Goal: Task Accomplishment & Management: Manage account settings

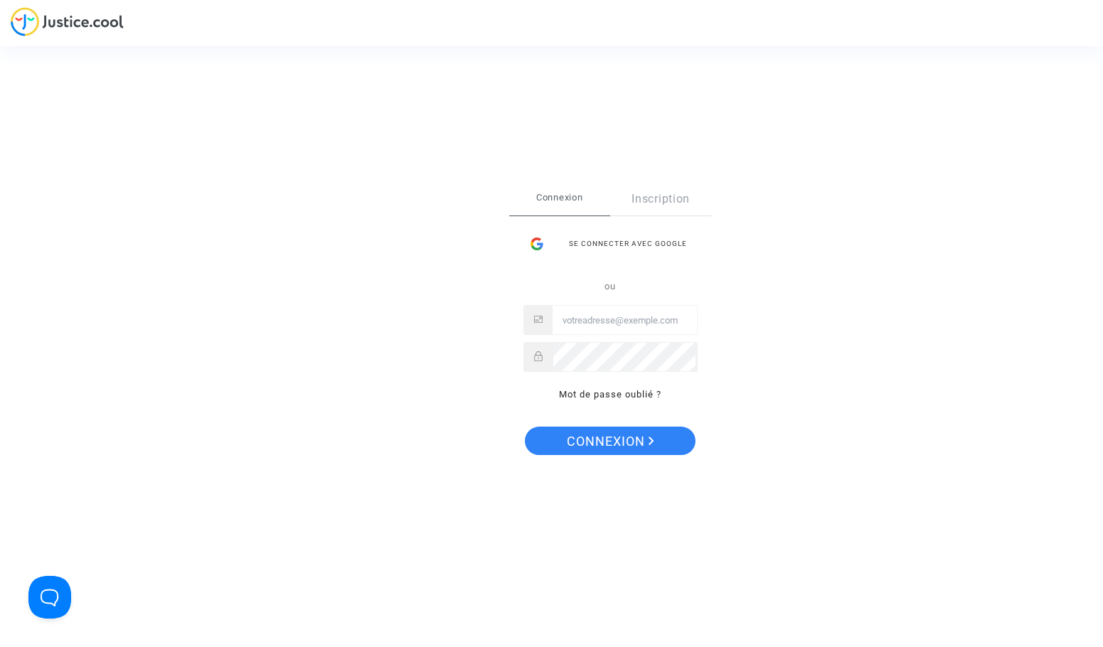
click at [699, 312] on div "Connexion Inscription Se connecter avec Google ou Mot de passe oublié ?" at bounding box center [610, 300] width 203 height 235
click at [690, 317] on input "Email" at bounding box center [625, 321] width 144 height 28
type input "hannaghommidh@gmail.com"
click at [525, 427] on button "Connexion" at bounding box center [610, 441] width 171 height 28
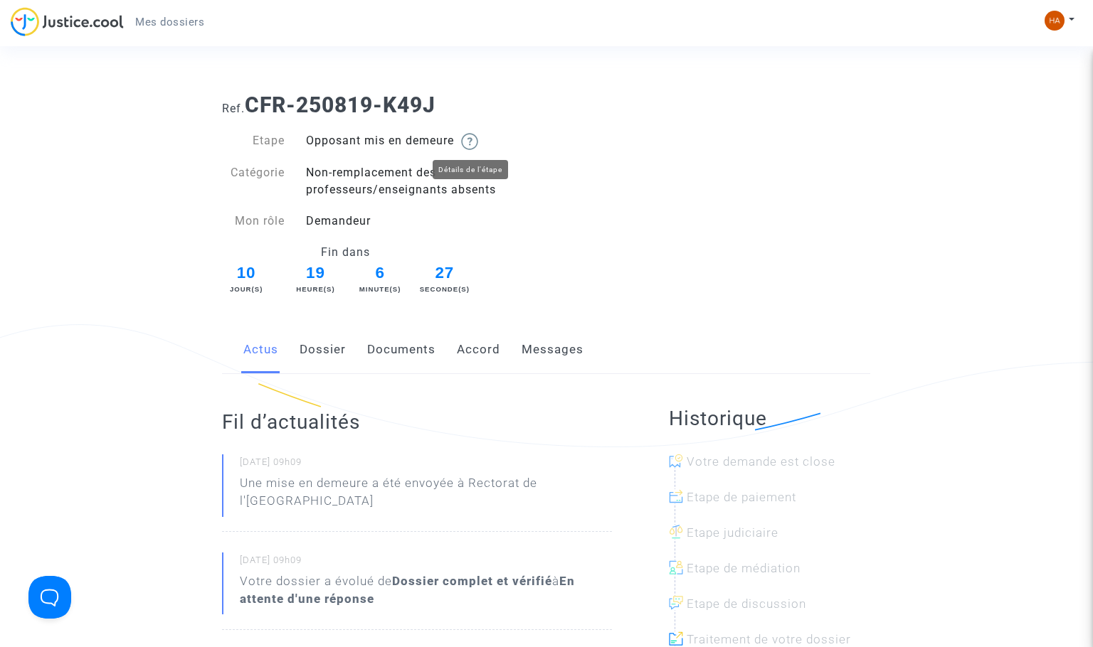
click at [478, 142] on img at bounding box center [469, 141] width 17 height 17
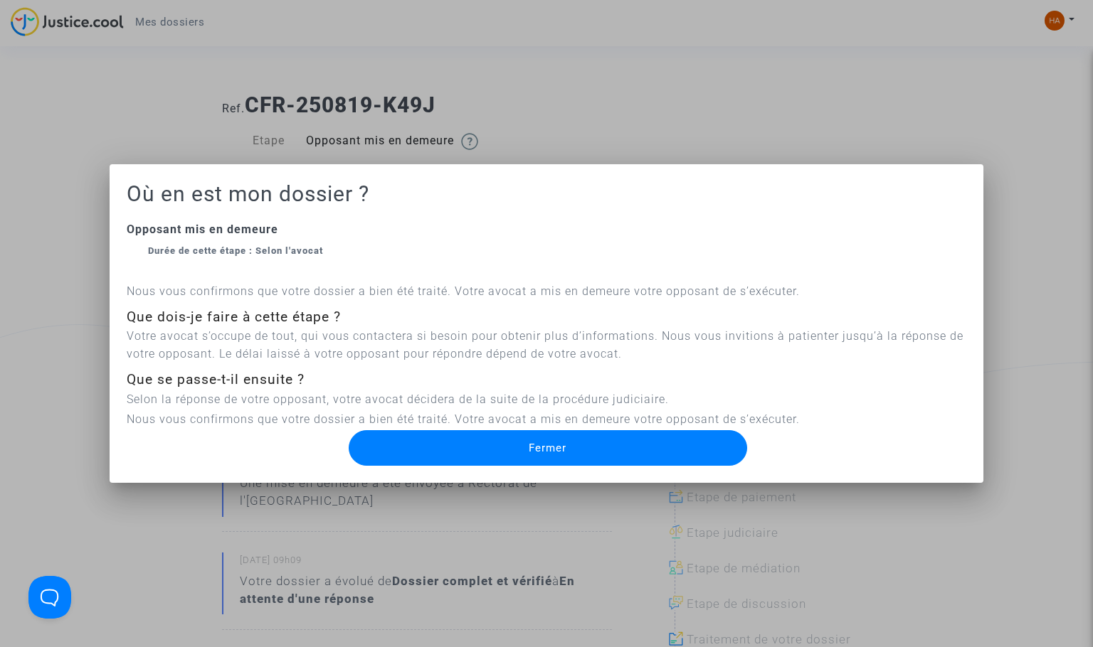
click at [568, 447] on button "Fermer" at bounding box center [548, 448] width 398 height 36
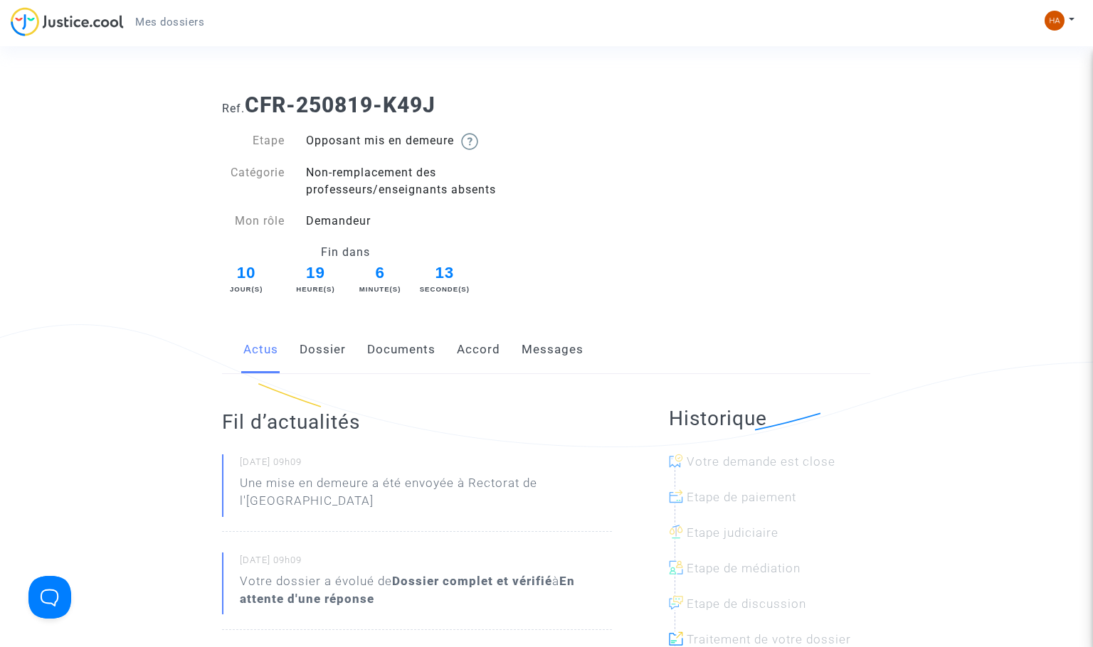
drag, startPoint x: 312, startPoint y: 343, endPoint x: 356, endPoint y: 354, distance: 45.4
click at [312, 343] on link "Dossier" at bounding box center [322, 350] width 46 height 47
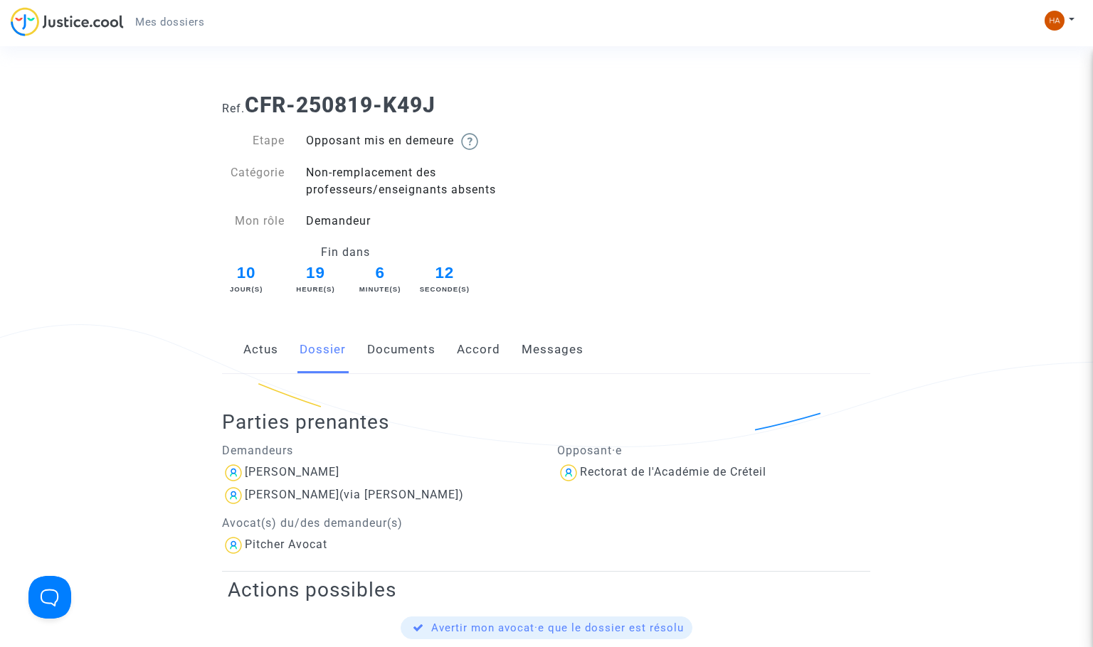
click at [511, 349] on div "Actus Dossier Documents Accord Messages" at bounding box center [546, 351] width 648 height 48
click at [529, 344] on link "Messages" at bounding box center [552, 350] width 62 height 47
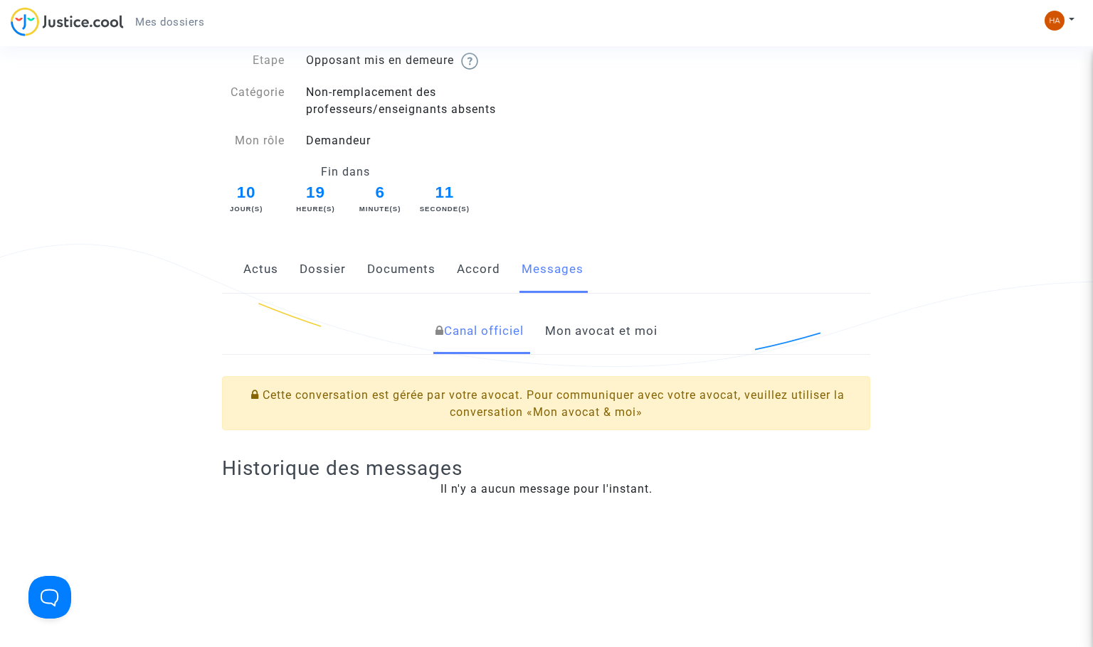
scroll to position [213, 0]
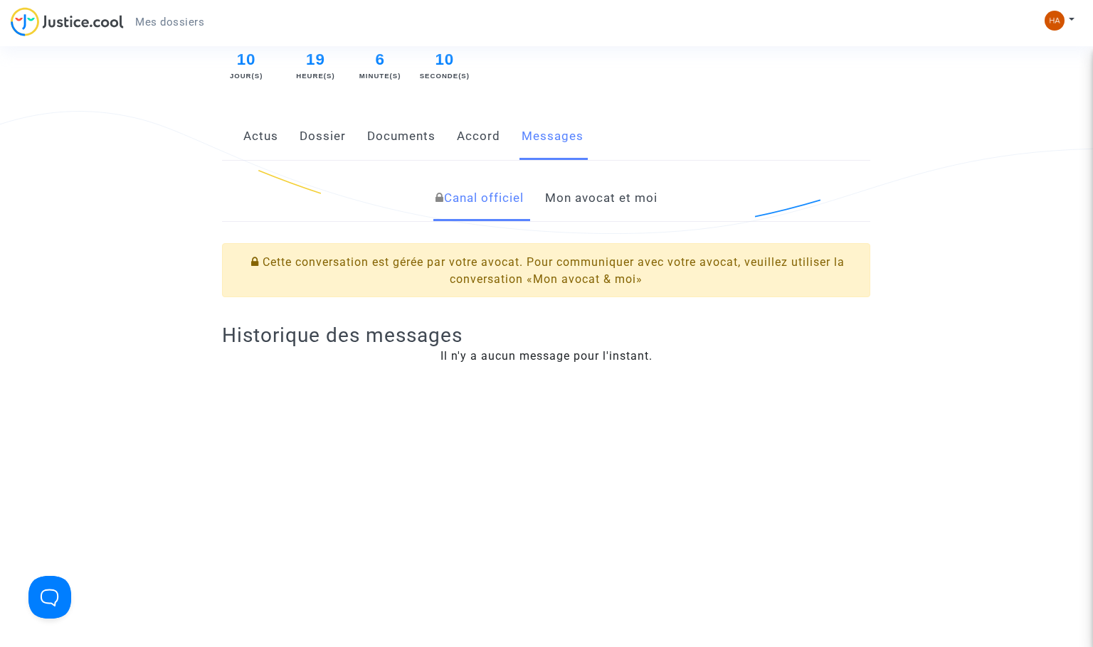
click at [562, 196] on link "Mon avocat et moi" at bounding box center [601, 198] width 112 height 47
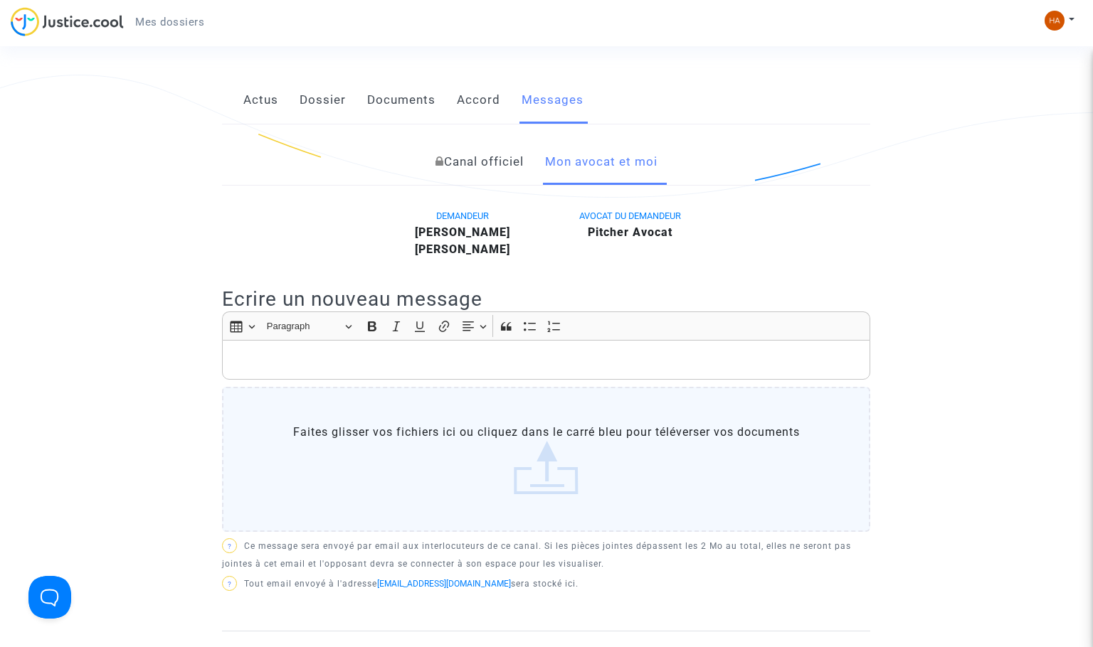
scroll to position [285, 0]
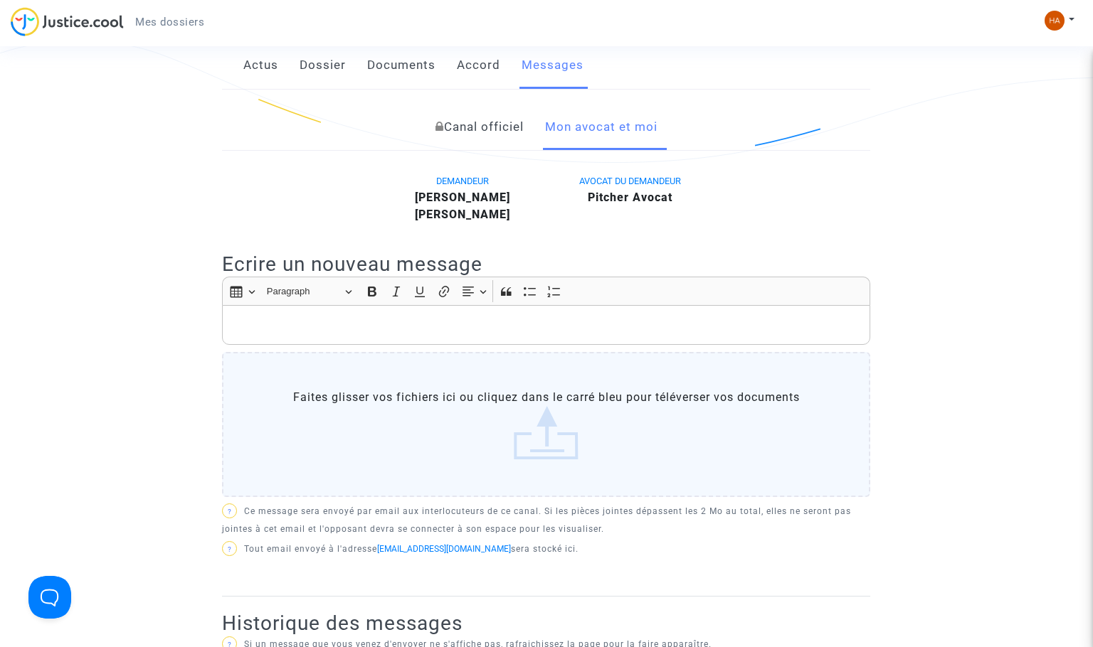
click at [450, 312] on div "Rich Text Editor, main" at bounding box center [546, 325] width 648 height 40
